Goal: Information Seeking & Learning: Learn about a topic

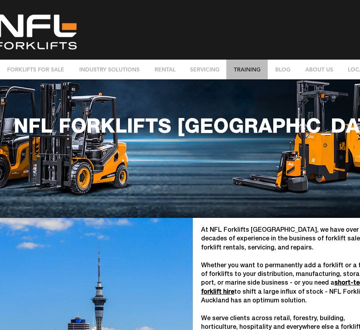
click at [249, 67] on p "TRAINING" at bounding box center [247, 70] width 35 height 20
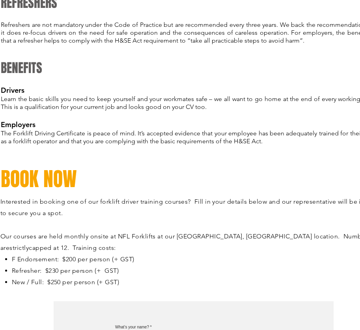
scroll to position [513, 0]
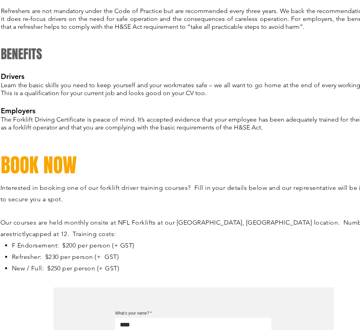
click at [99, 184] on span "Interested in booking one of our forklift driver training courses? Fill in your…" at bounding box center [191, 193] width 383 height 19
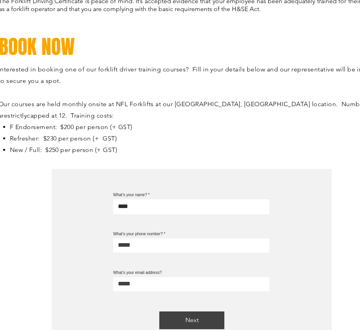
scroll to position [631, 0]
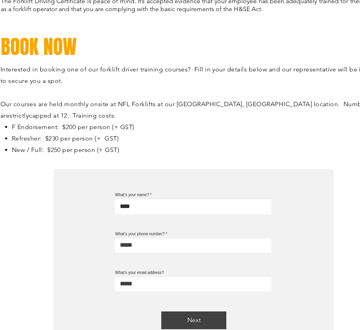
click at [21, 169] on div at bounding box center [193, 197] width 387 height 331
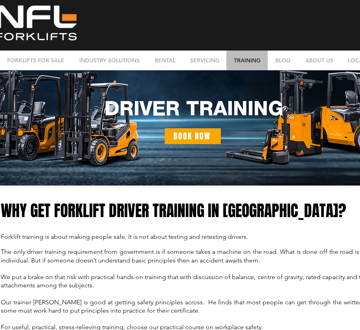
scroll to position [0, 0]
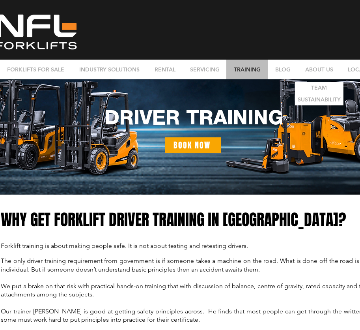
click at [319, 68] on p "ABOUT US" at bounding box center [319, 70] width 36 height 20
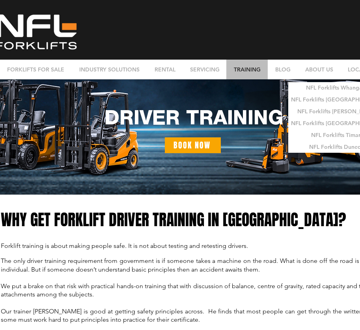
click at [348, 70] on p "LOCATIONS" at bounding box center [364, 70] width 40 height 20
click at [352, 68] on p "LOCATIONS" at bounding box center [364, 70] width 40 height 20
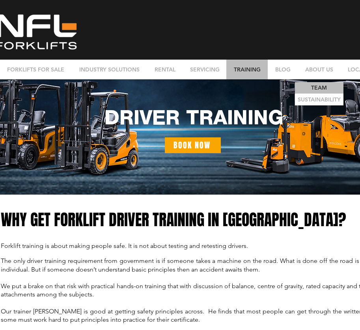
click at [318, 86] on p "TEAM" at bounding box center [319, 87] width 21 height 11
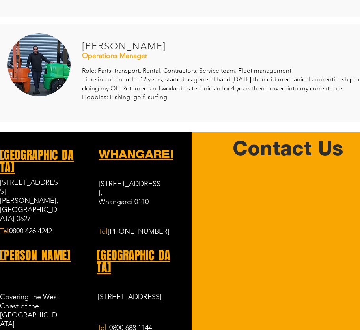
scroll to position [750, 0]
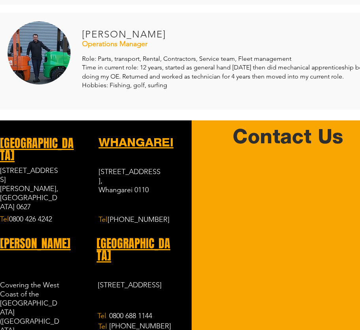
click at [200, 103] on div at bounding box center [193, 61] width 387 height 97
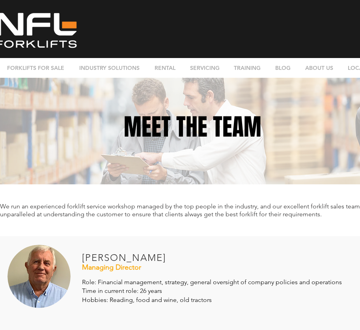
scroll to position [0, 0]
